Goal: Information Seeking & Learning: Learn about a topic

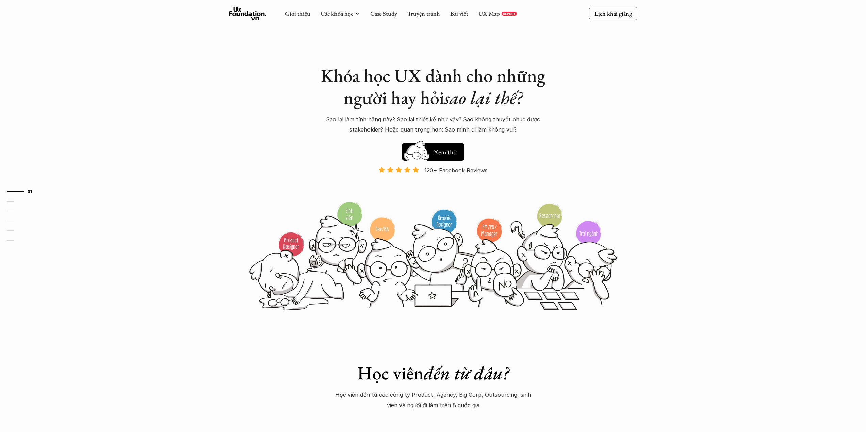
click at [374, 9] on div "Giới thiệu Các khóa học Case Study Truyện tranh Bài viết UX Map REPORT" at bounding box center [401, 14] width 232 height 14
click at [375, 11] on link "Case Study" at bounding box center [383, 14] width 27 height 8
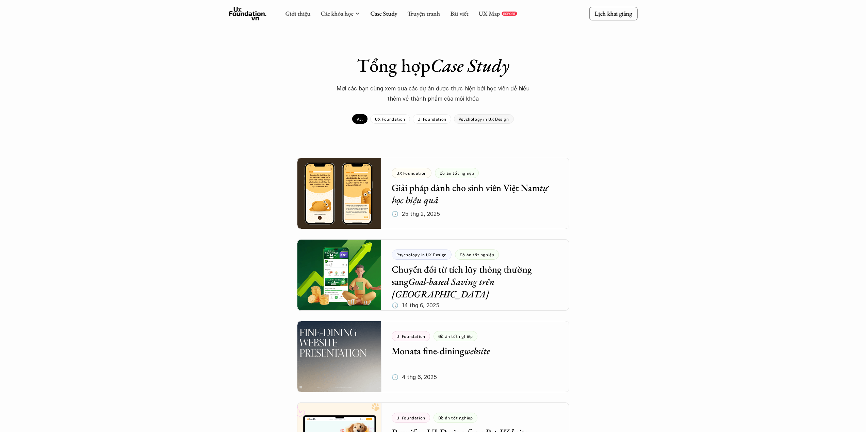
click at [483, 120] on p "Psychology in UX Design" at bounding box center [484, 119] width 50 height 5
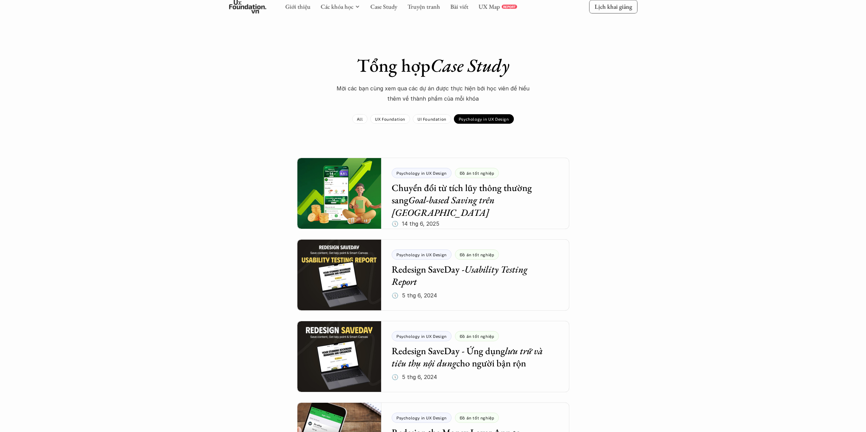
scroll to position [227, 0]
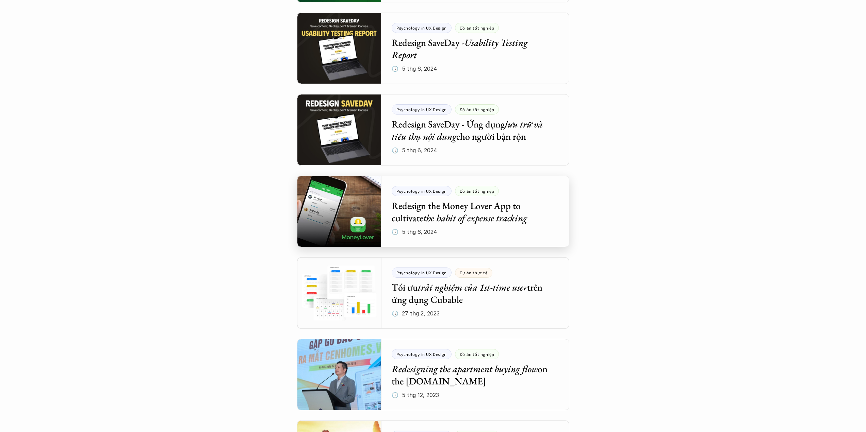
click at [312, 206] on div at bounding box center [433, 211] width 272 height 71
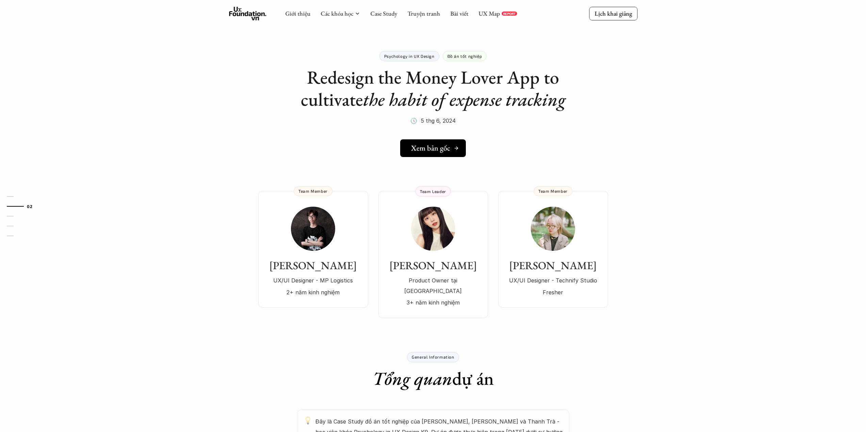
click at [424, 154] on link "Xem bản gốc" at bounding box center [433, 148] width 66 height 18
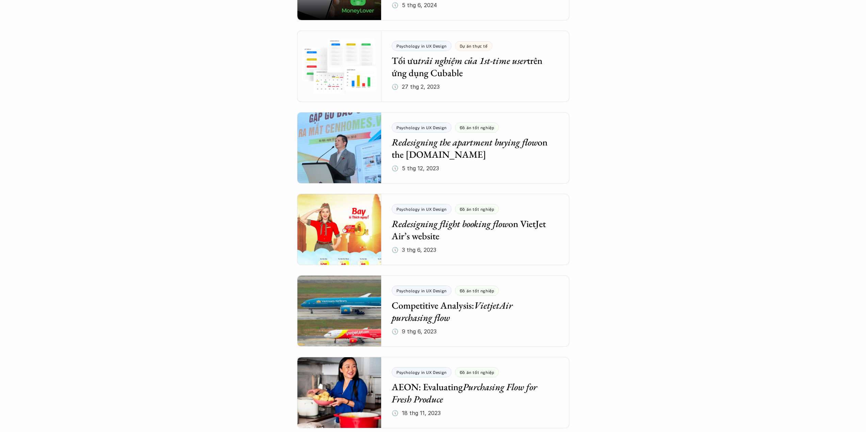
scroll to position [680, 0]
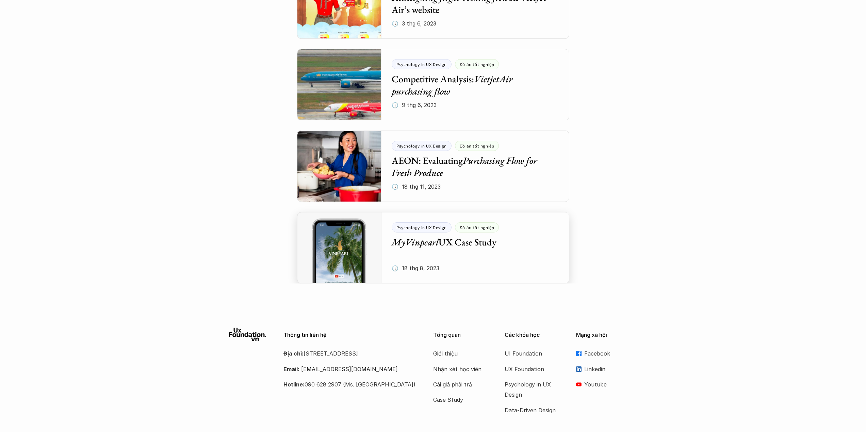
click at [504, 245] on div at bounding box center [433, 247] width 272 height 71
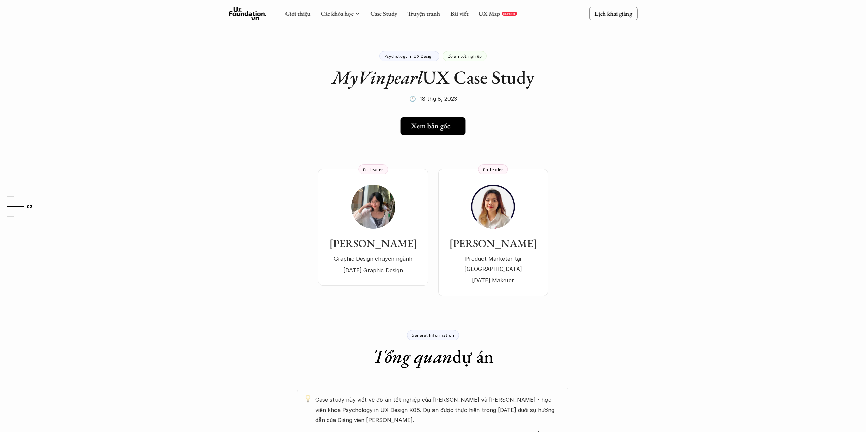
click at [435, 127] on h5 "Xem bản gốc" at bounding box center [430, 126] width 39 height 9
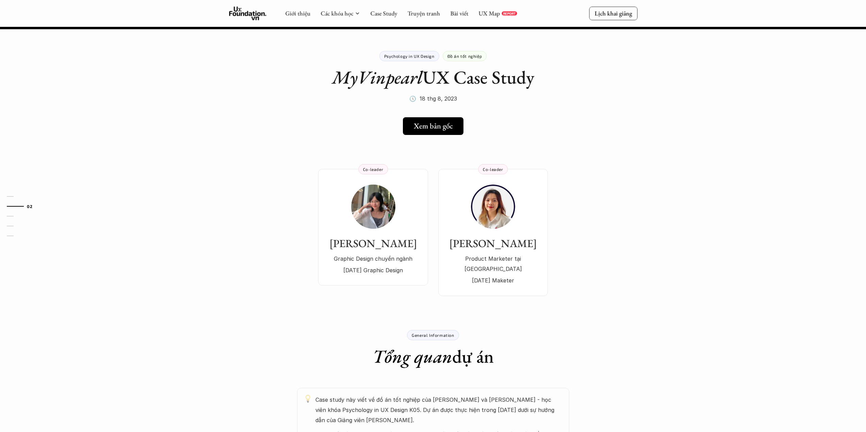
scroll to position [613, 0]
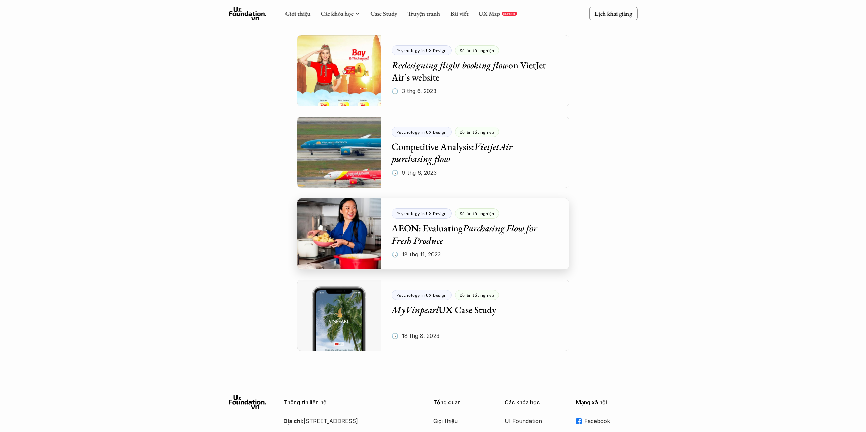
click at [328, 243] on div at bounding box center [433, 233] width 272 height 71
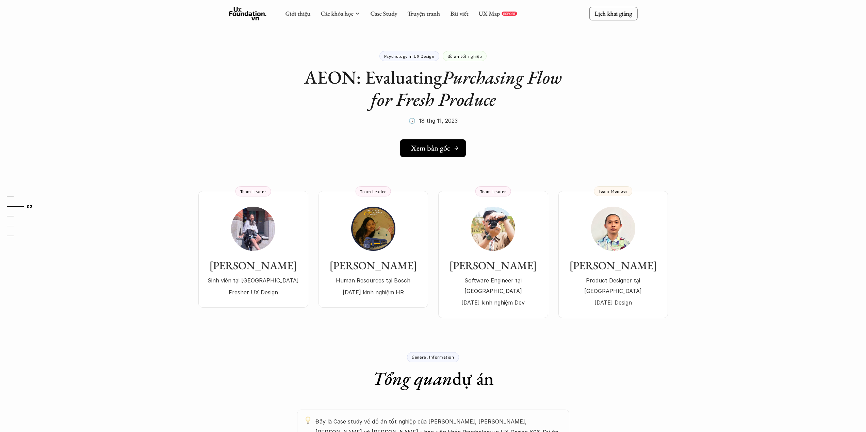
click at [438, 151] on h5 "Xem bản gốc" at bounding box center [430, 148] width 39 height 9
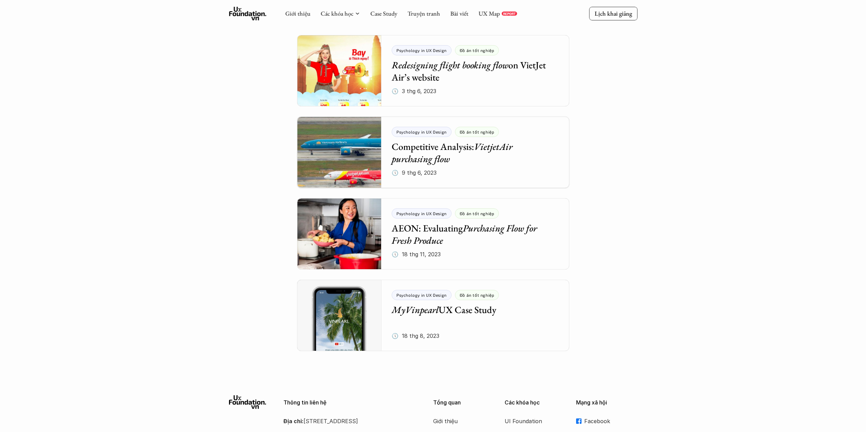
scroll to position [386, 0]
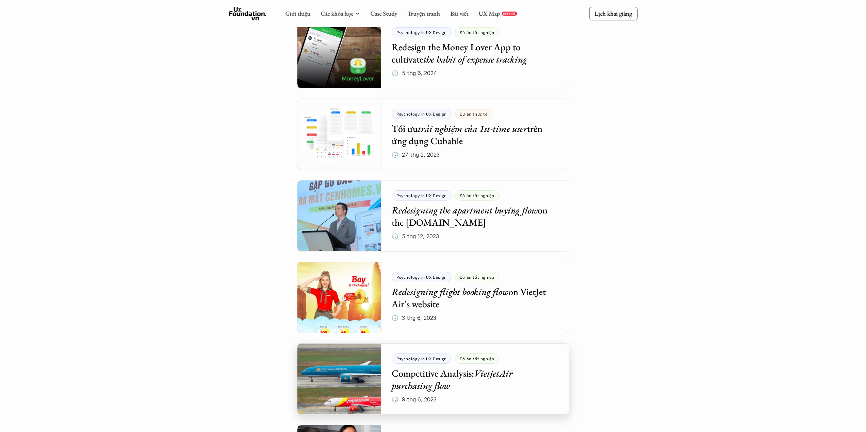
click at [543, 367] on div at bounding box center [433, 379] width 272 height 71
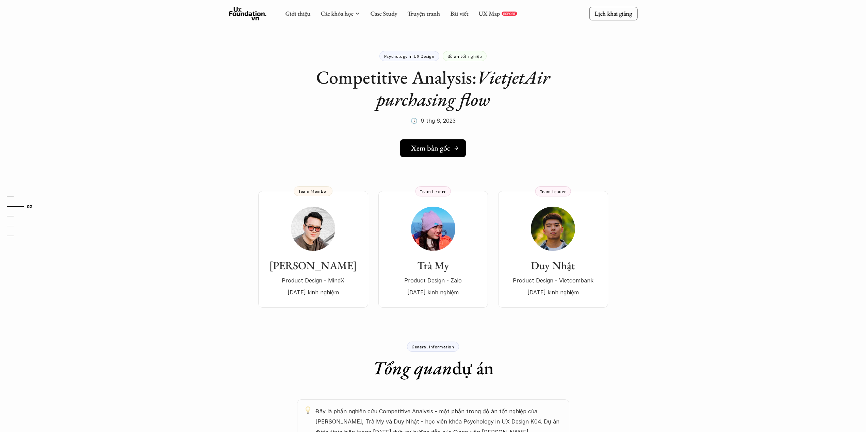
click at [455, 143] on link "Xem bản gốc" at bounding box center [433, 148] width 66 height 18
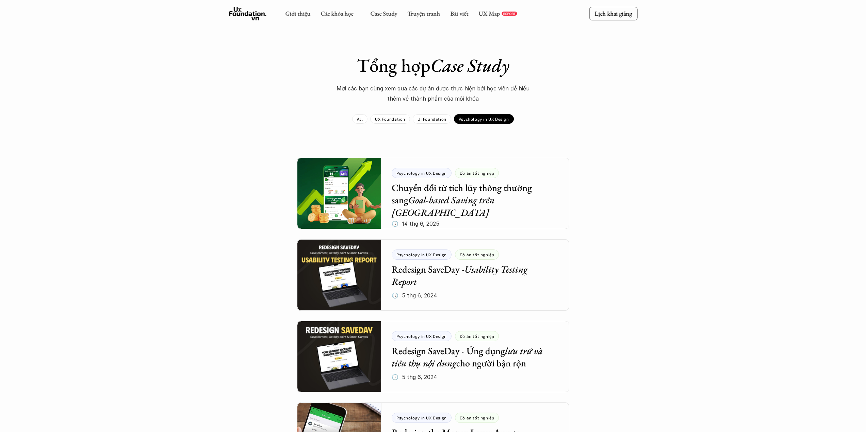
scroll to position [386, 0]
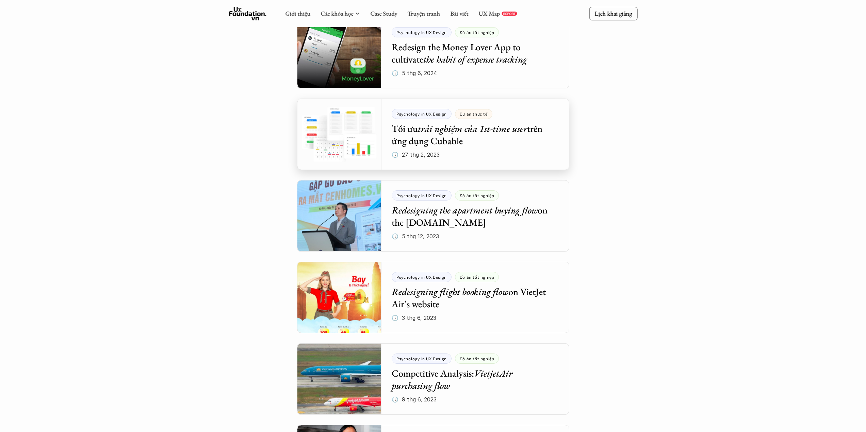
click at [464, 144] on div at bounding box center [433, 134] width 272 height 71
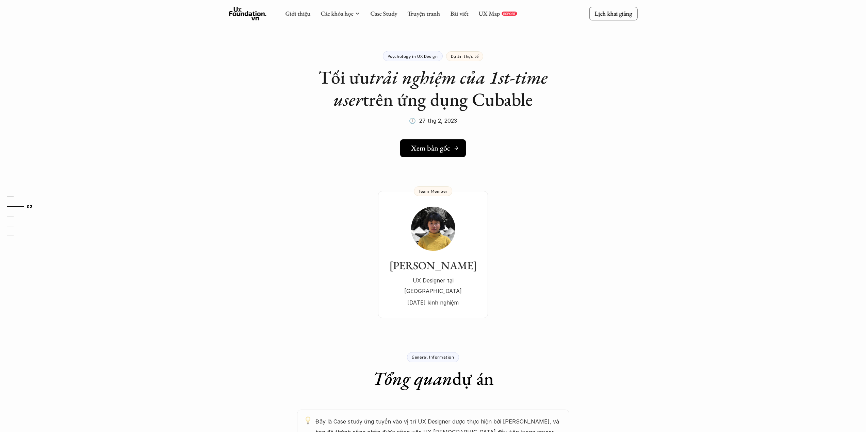
click at [455, 146] on icon at bounding box center [456, 148] width 5 height 5
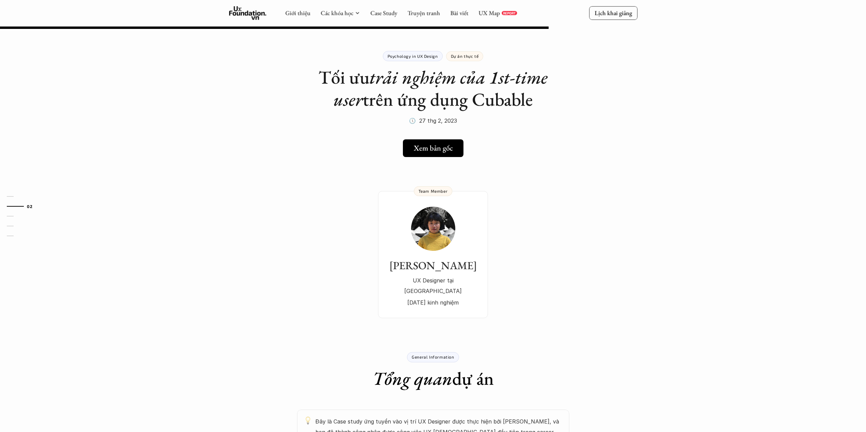
scroll to position [386, 0]
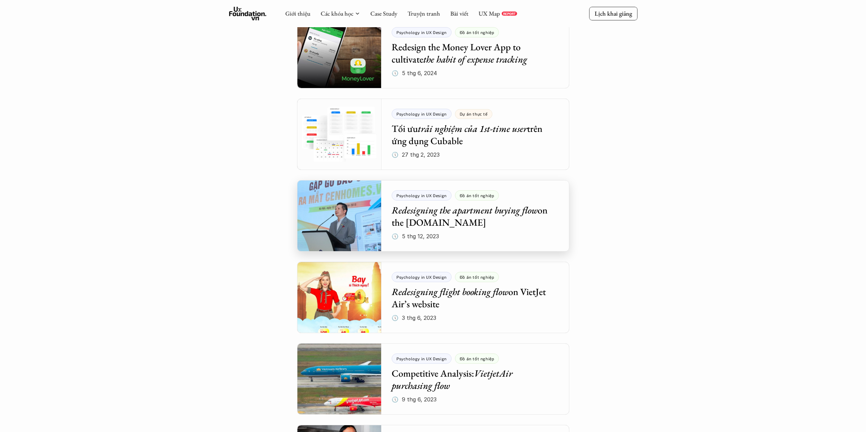
click at [463, 232] on div at bounding box center [433, 215] width 272 height 71
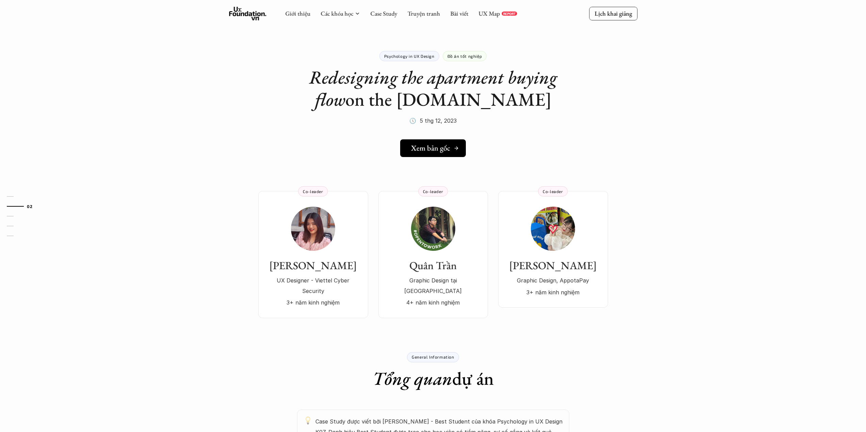
click at [444, 152] on h5 "Xem bản gốc" at bounding box center [430, 148] width 39 height 9
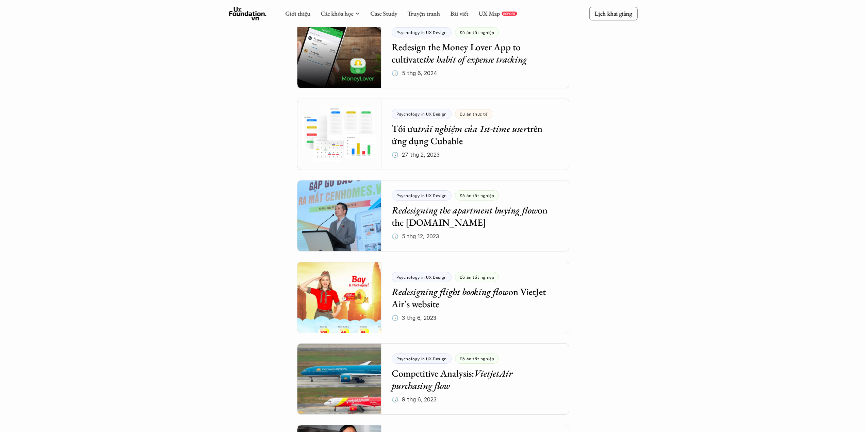
scroll to position [159, 0]
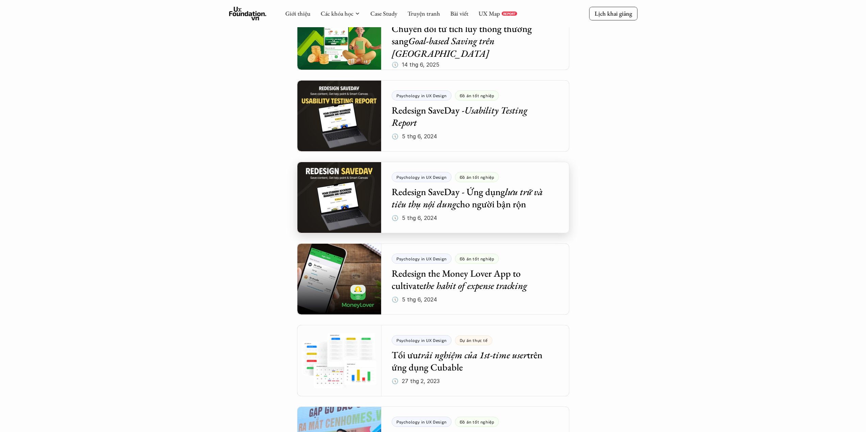
click at [541, 199] on div at bounding box center [433, 197] width 272 height 71
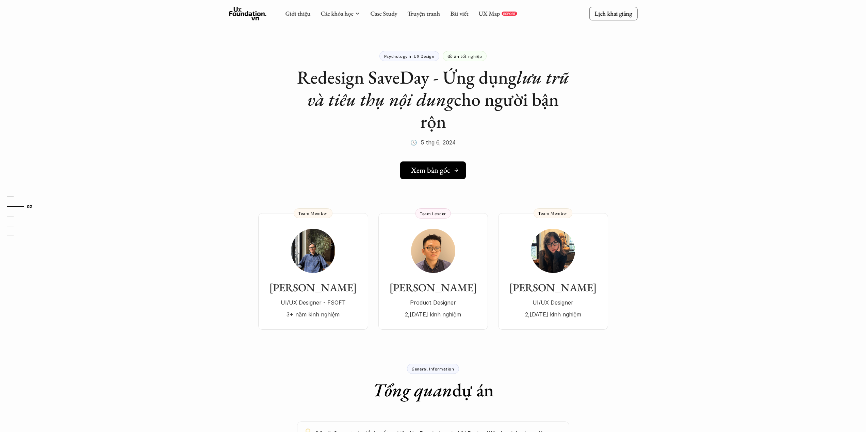
click at [448, 170] on h5 "Xem bản gốc" at bounding box center [430, 170] width 39 height 9
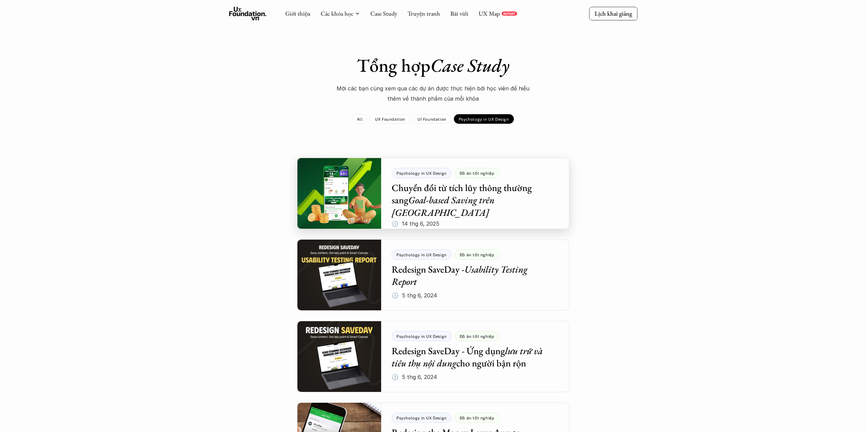
click at [401, 190] on div at bounding box center [433, 193] width 272 height 71
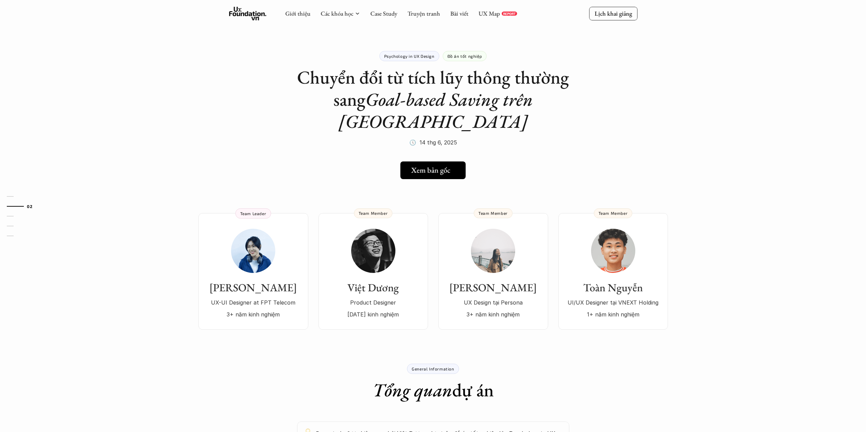
click at [452, 166] on div "Xem bản gốc" at bounding box center [435, 170] width 48 height 9
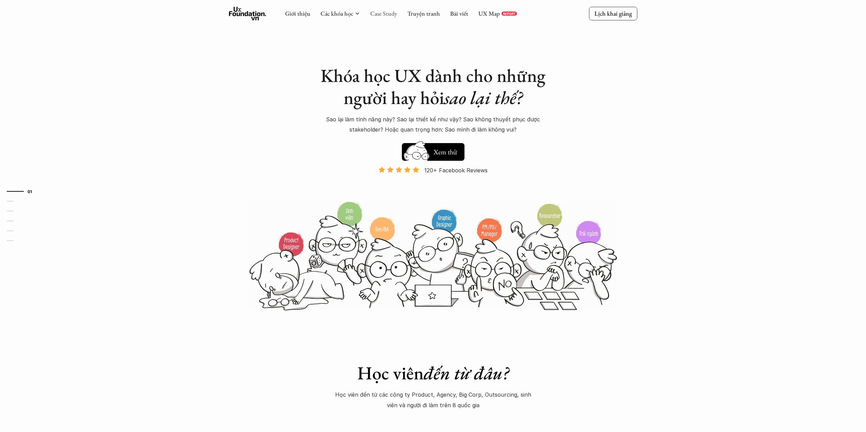
click at [387, 10] on link "Case Study" at bounding box center [383, 14] width 27 height 8
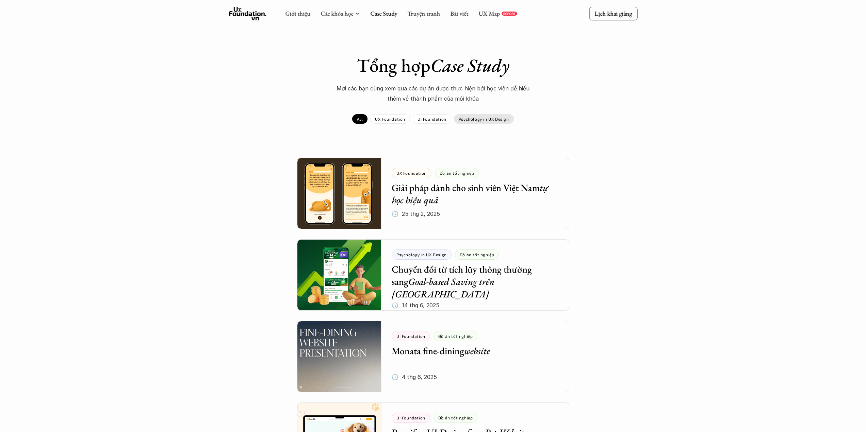
click at [471, 120] on p "Psychology in UX Design" at bounding box center [484, 119] width 50 height 5
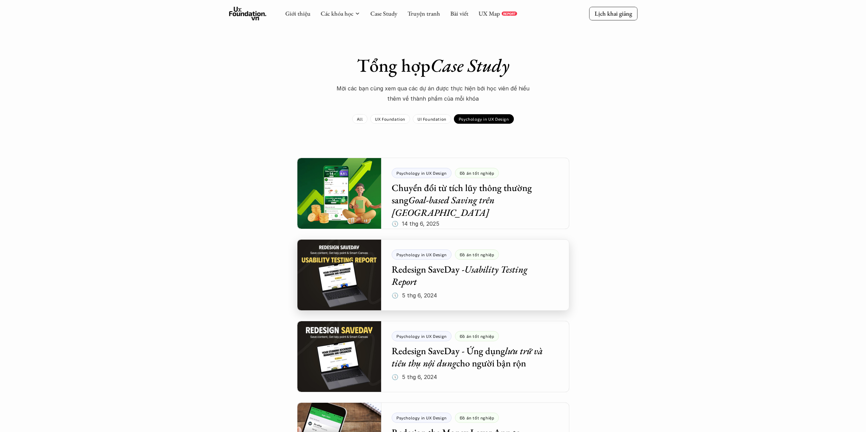
click at [321, 293] on div at bounding box center [433, 275] width 272 height 71
click at [357, 357] on div at bounding box center [433, 356] width 272 height 71
click at [489, 355] on div at bounding box center [433, 356] width 272 height 71
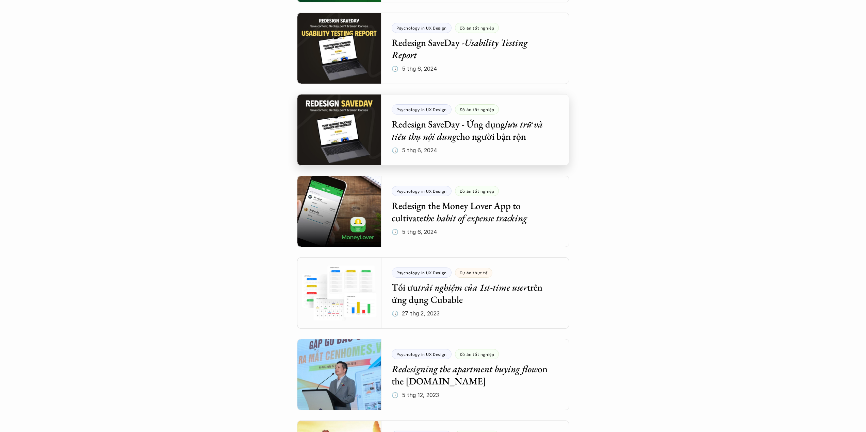
click at [521, 149] on div at bounding box center [433, 129] width 272 height 71
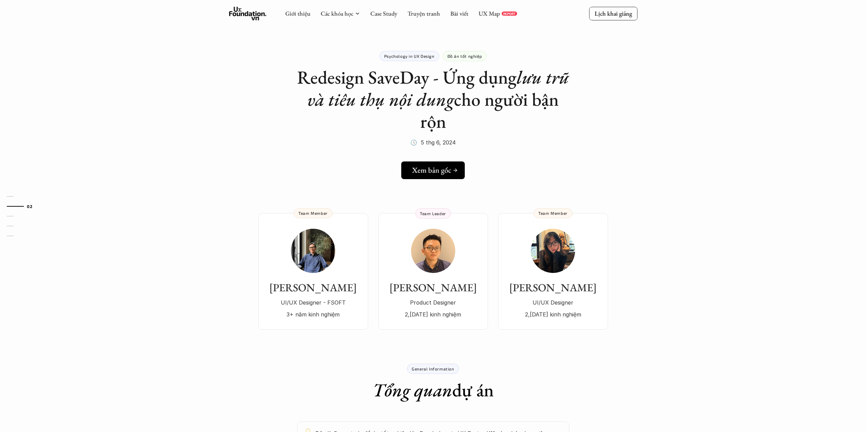
click at [454, 178] on link "Xem bản gốc" at bounding box center [433, 171] width 64 height 18
